Goal: Task Accomplishment & Management: Use online tool/utility

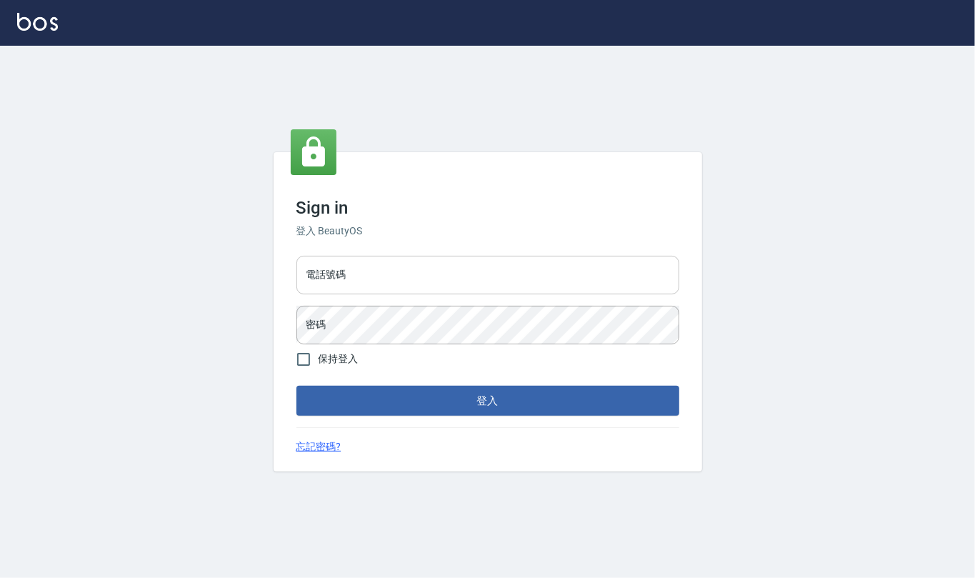
click at [420, 276] on input "電話號碼" at bounding box center [487, 275] width 383 height 39
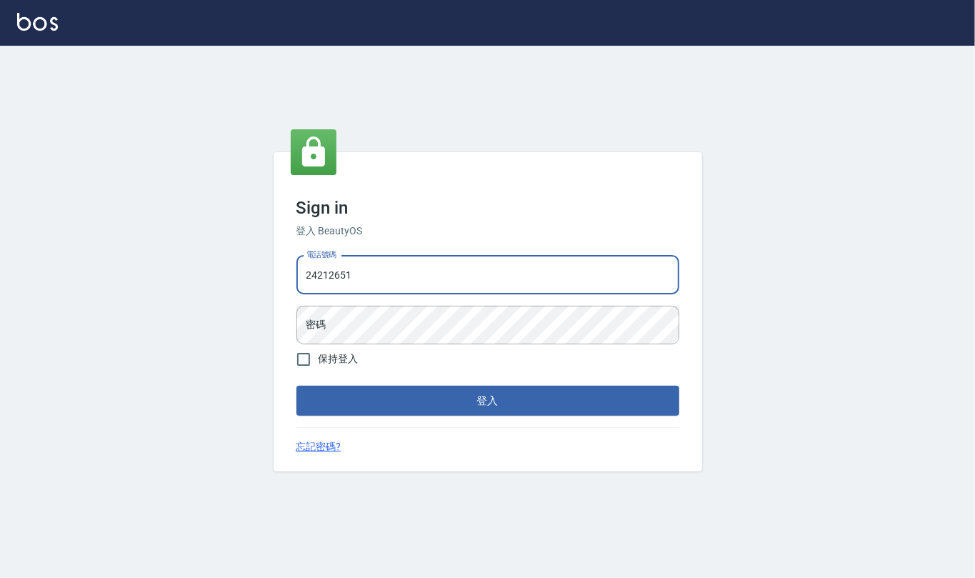
type input "24212651"
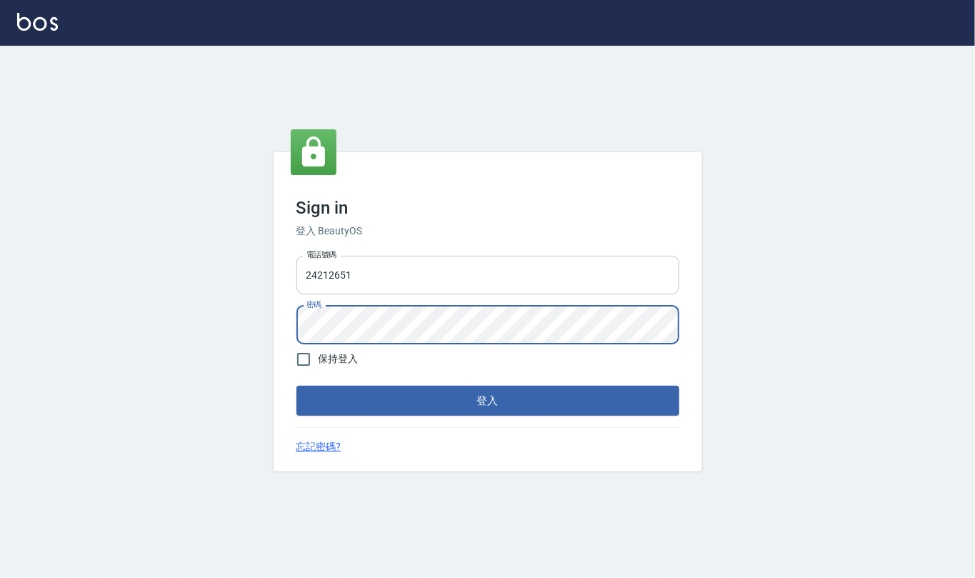
click at [296, 386] on button "登入" at bounding box center [487, 401] width 383 height 30
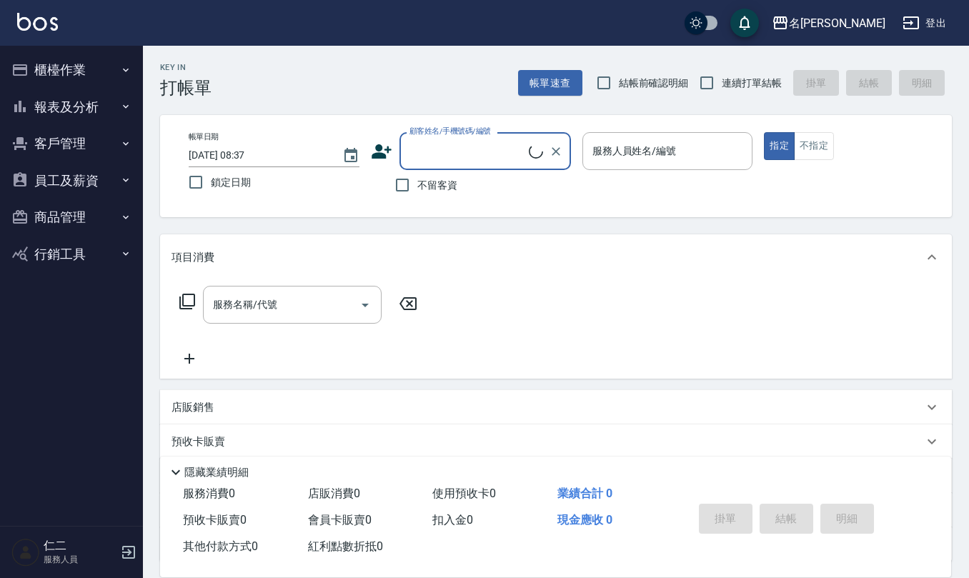
drag, startPoint x: 398, startPoint y: 184, endPoint x: 466, endPoint y: 181, distance: 67.9
click at [399, 184] on input "不留客資" at bounding box center [402, 185] width 30 height 30
checkbox input "true"
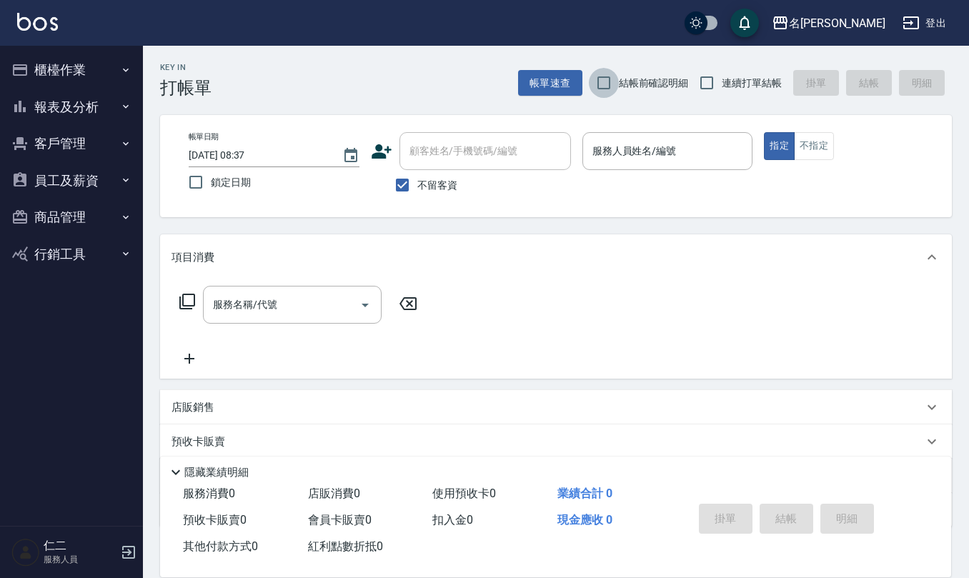
click at [604, 81] on input "結帳前確認明細" at bounding box center [604, 83] width 30 height 30
checkbox input "true"
click at [710, 81] on input "連續打單結帳" at bounding box center [706, 83] width 30 height 30
checkbox input "true"
click at [657, 159] on input "服務人員姓名/編號" at bounding box center [668, 151] width 158 height 25
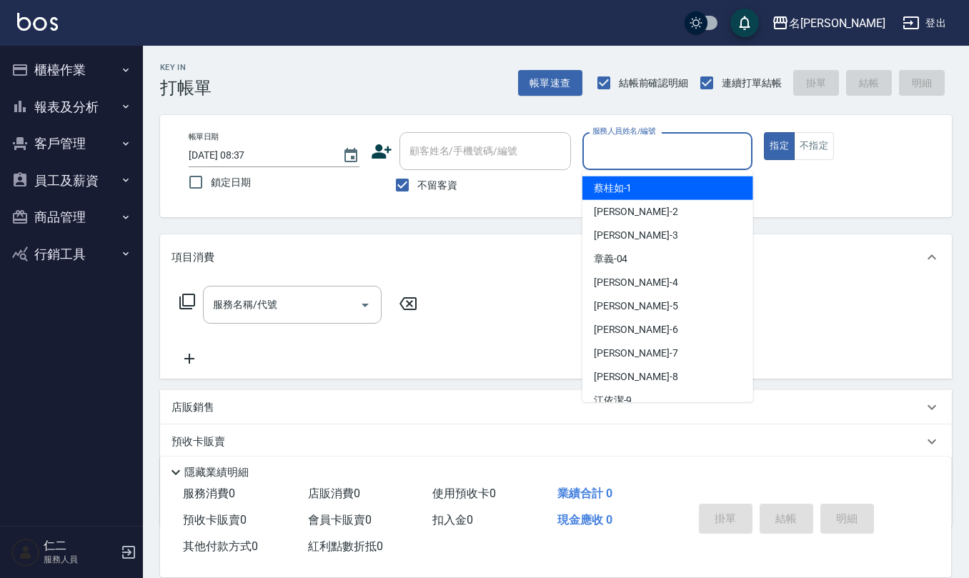
click at [657, 159] on input "服務人員姓名/編號" at bounding box center [668, 151] width 158 height 25
